Goal: Ask a question

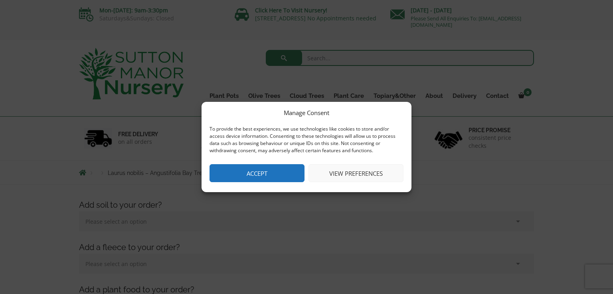
scroll to position [2, 0]
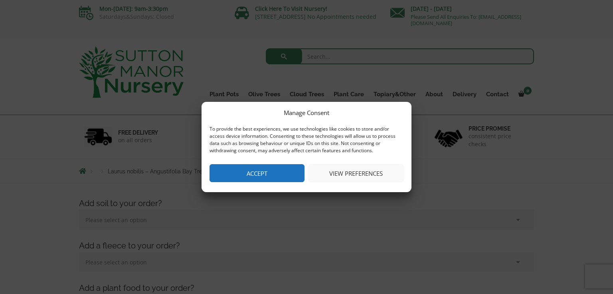
click at [217, 166] on button "Accept" at bounding box center [257, 173] width 95 height 18
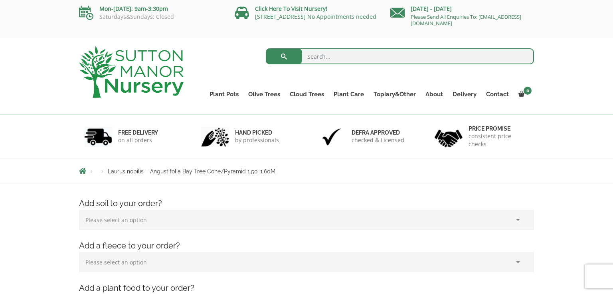
click at [239, 171] on div "Products Laurus nobilis – Angustifolia Bay Tree Cone/Pyramid 1.50-1.60M" at bounding box center [306, 171] width 467 height 24
click at [392, 69] on form "Search for:" at bounding box center [400, 58] width 269 height 24
click at [396, 59] on input "search" at bounding box center [400, 56] width 269 height 16
click at [392, 60] on input "e" at bounding box center [400, 56] width 269 height 16
click at [392, 60] on input "ena" at bounding box center [400, 56] width 269 height 16
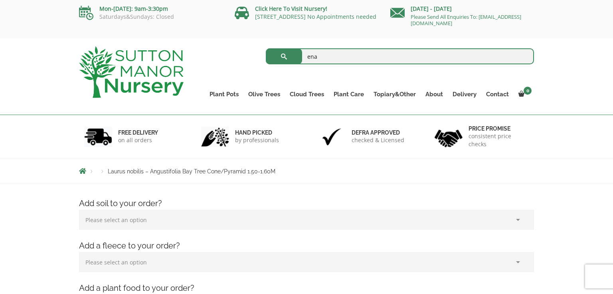
click at [392, 60] on input "ena" at bounding box center [400, 56] width 269 height 16
click at [391, 63] on input "enay co" at bounding box center [400, 56] width 269 height 16
click at [396, 63] on input "enay costomder se" at bounding box center [400, 56] width 269 height 16
type input "enay costomder service"
drag, startPoint x: 381, startPoint y: 78, endPoint x: 279, endPoint y: 61, distance: 103.6
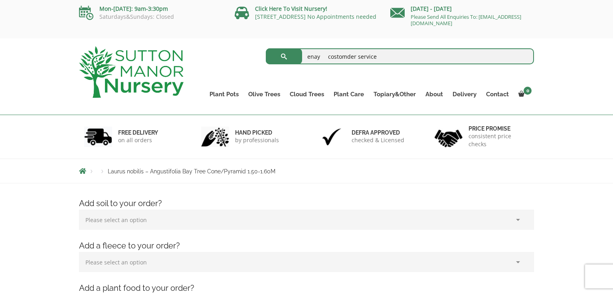
click at [279, 61] on div "enay costomder service Search for: Plant Pots Resin Bonded Pots The Amalfi Pots…" at bounding box center [365, 58] width 339 height 24
click at [291, 65] on form "enay costomder service Search for:" at bounding box center [400, 58] width 269 height 24
click at [294, 59] on button "submit" at bounding box center [284, 56] width 36 height 16
